Goal: Information Seeking & Learning: Understand process/instructions

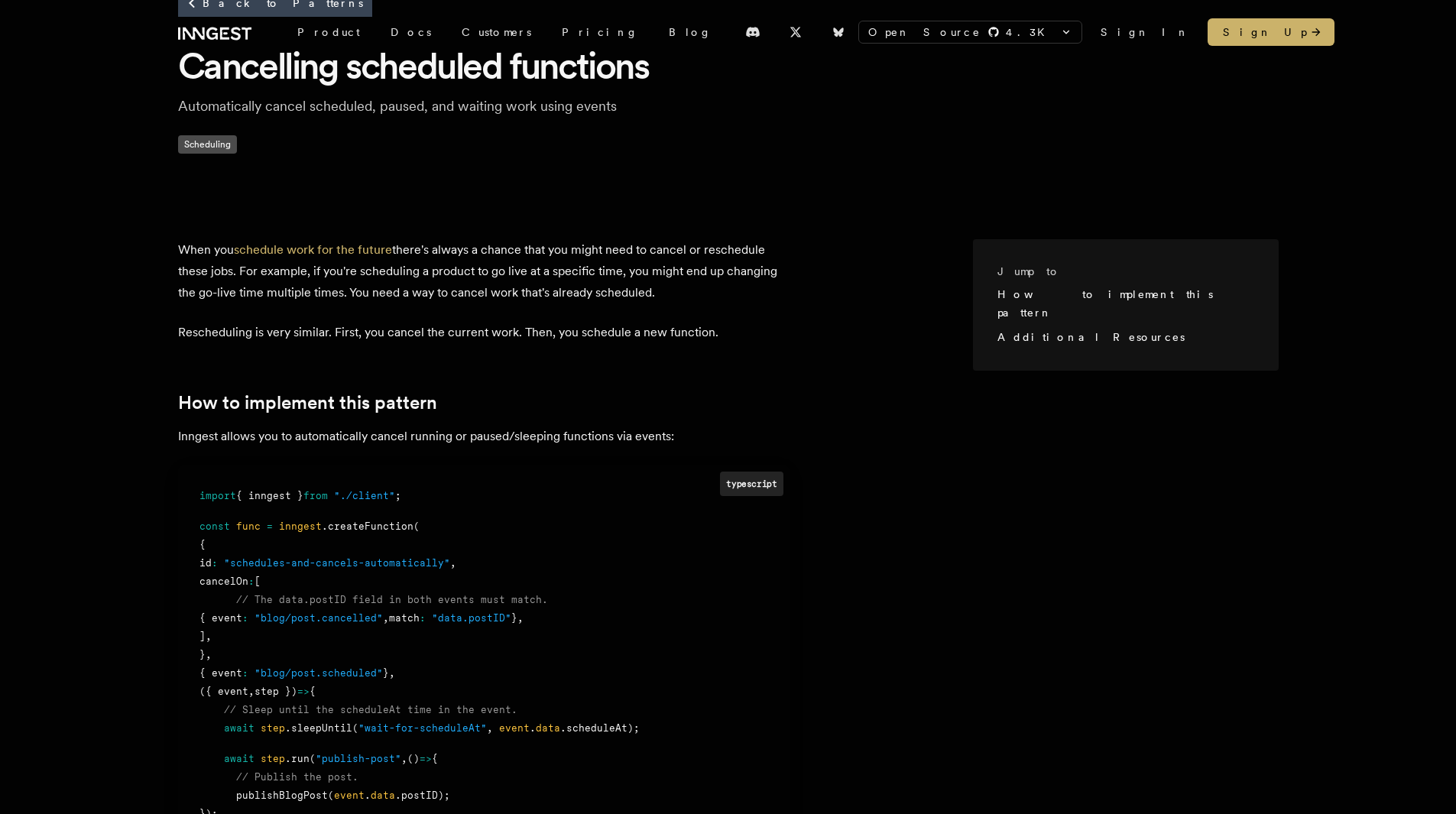
scroll to position [229, 0]
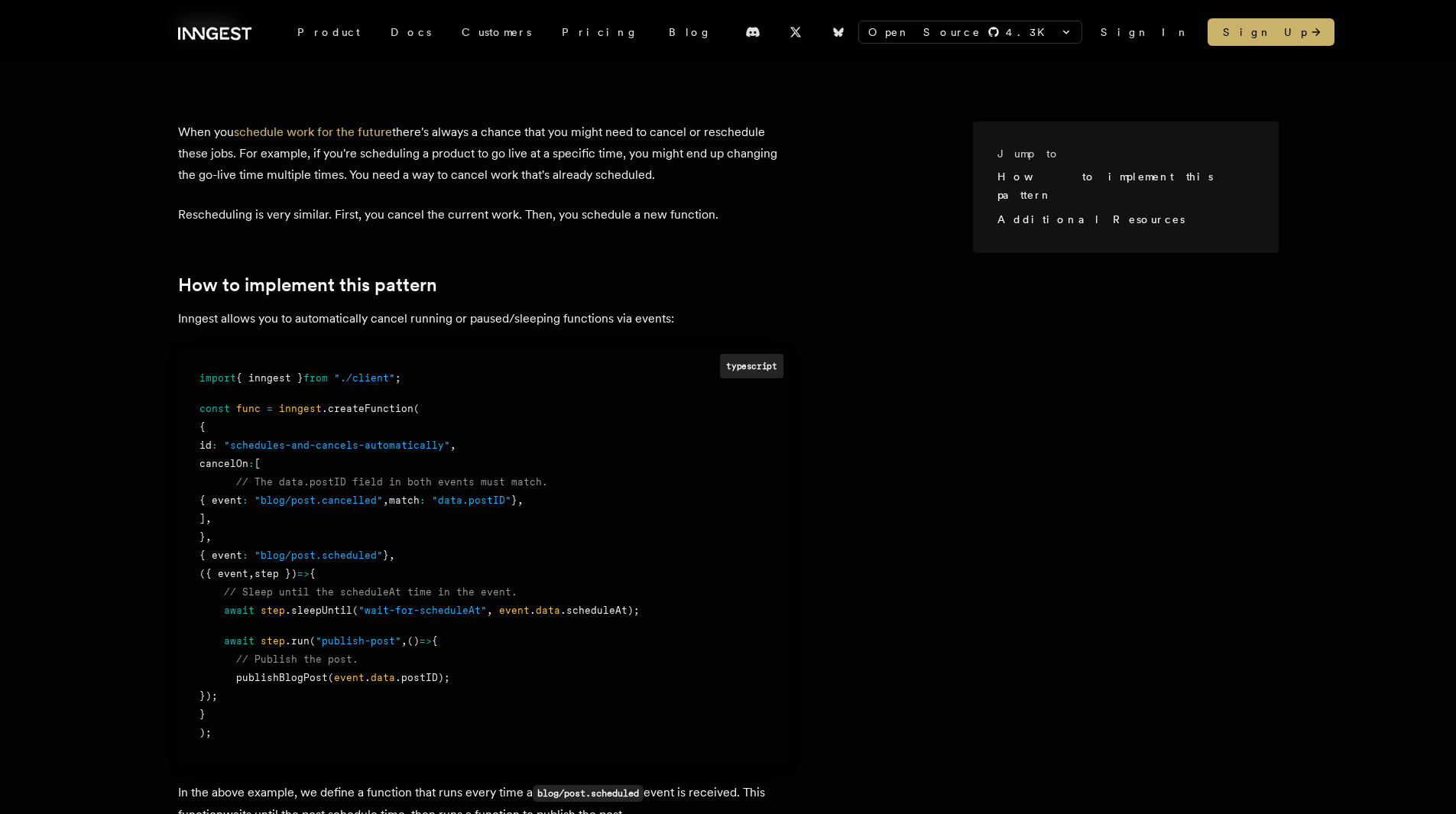
click at [914, 126] on article "When you schedule work for the future there's always a chance that you might ne…" at bounding box center [575, 679] width 795 height 1116
